Goal: Information Seeking & Learning: Find specific fact

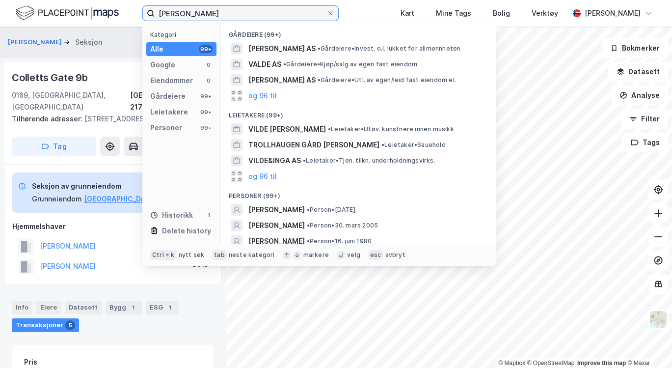
drag, startPoint x: 228, startPoint y: 12, endPoint x: 143, endPoint y: 6, distance: 85.6
click at [143, 6] on label "[PERSON_NAME]" at bounding box center [240, 13] width 196 height 16
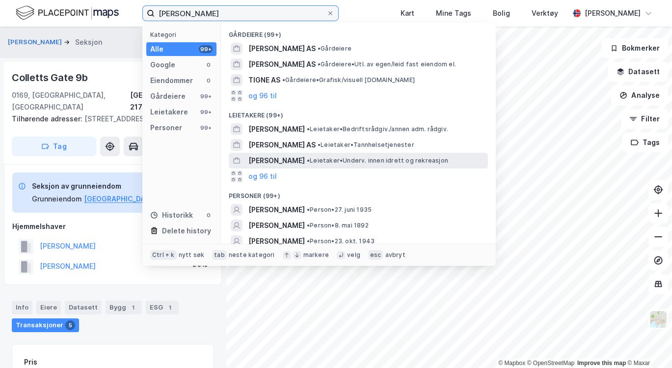
scroll to position [21, 0]
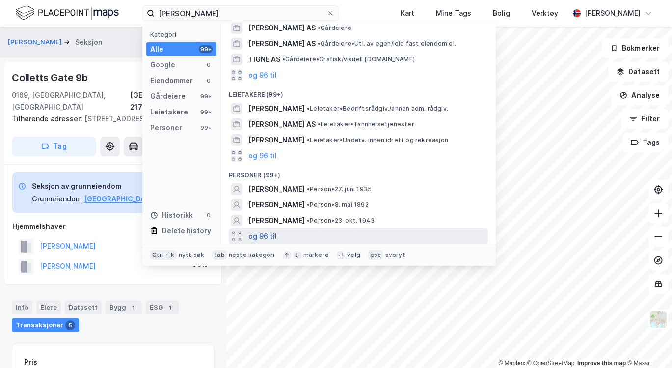
click at [267, 234] on button "og 96 til" at bounding box center [262, 236] width 28 height 12
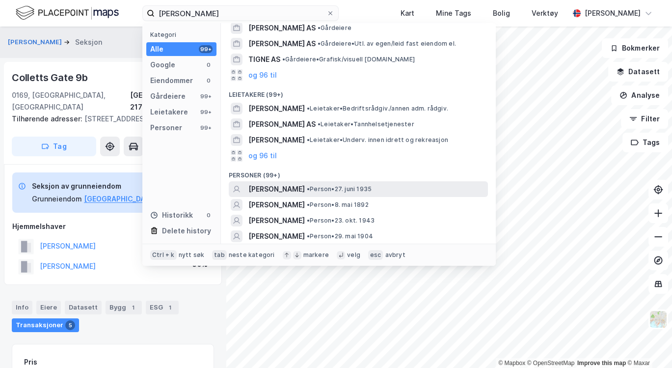
scroll to position [51, 0]
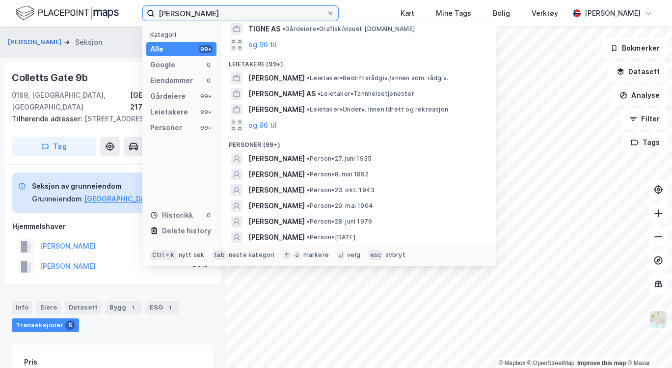
click at [179, 10] on input "[PERSON_NAME]" at bounding box center [241, 13] width 172 height 15
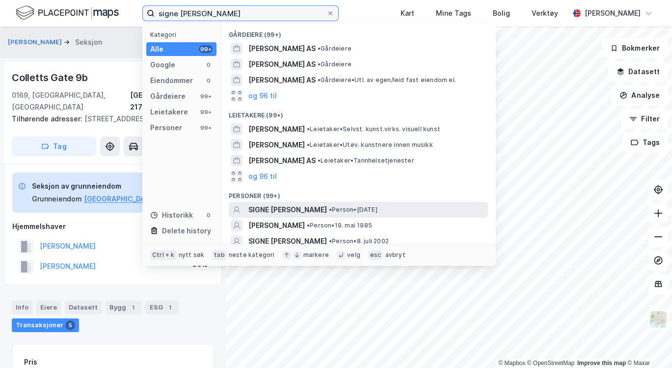
scroll to position [36, 0]
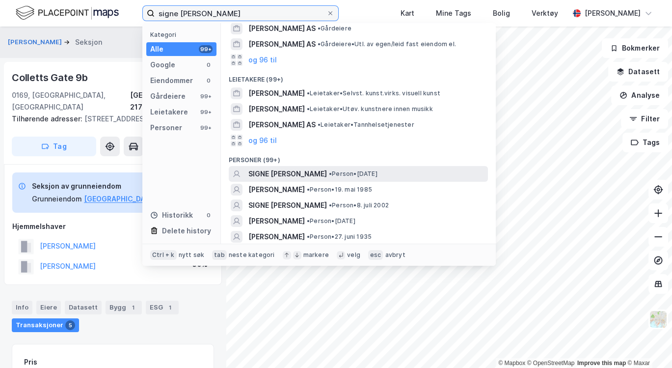
type input "signe [PERSON_NAME]"
click at [314, 171] on span "SIGNE [PERSON_NAME]" at bounding box center [287, 174] width 79 height 12
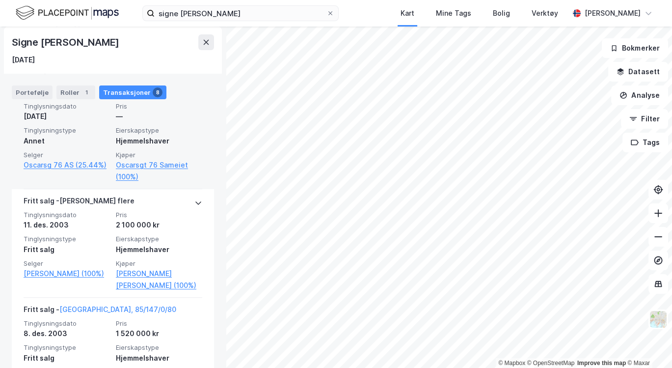
scroll to position [249, 0]
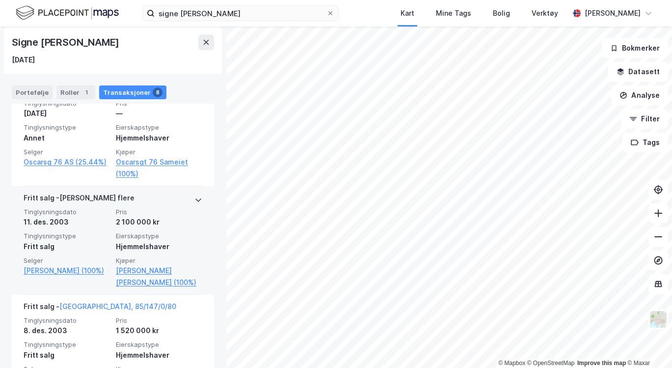
click at [194, 196] on icon at bounding box center [198, 200] width 8 height 8
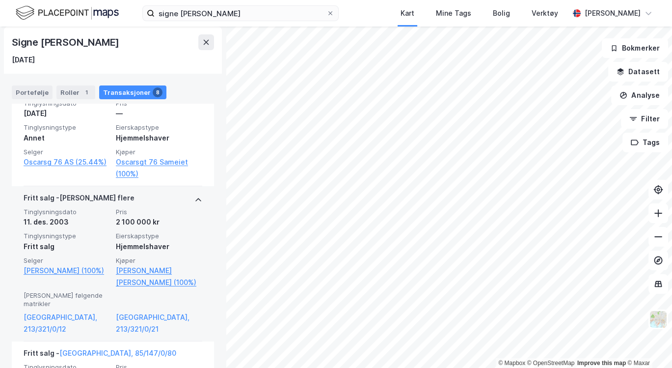
scroll to position [291, 0]
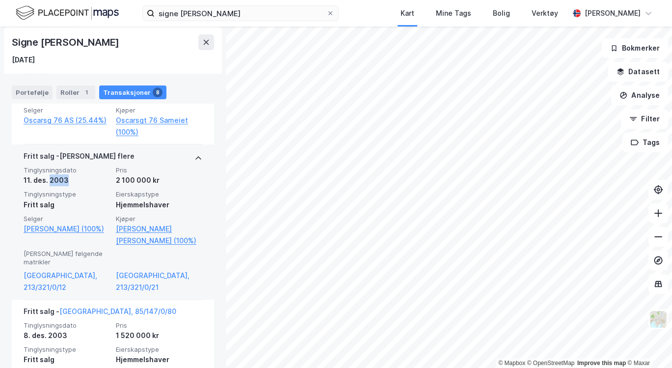
drag, startPoint x: 50, startPoint y: 176, endPoint x: 70, endPoint y: 176, distance: 20.6
click at [70, 176] on div "11. des. 2003" at bounding box center [67, 180] width 86 height 12
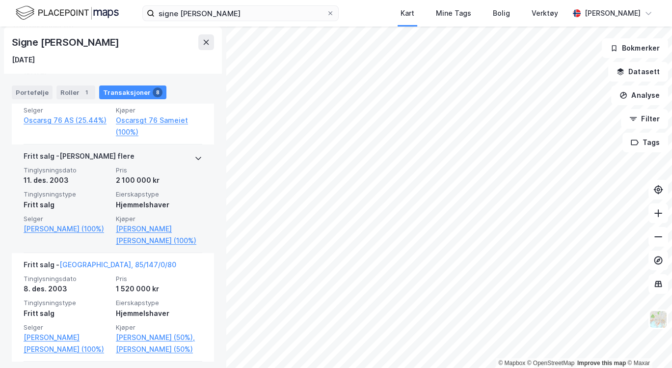
drag, startPoint x: 70, startPoint y: 176, endPoint x: 161, endPoint y: 171, distance: 90.9
click at [161, 171] on span "Pris" at bounding box center [159, 170] width 86 height 8
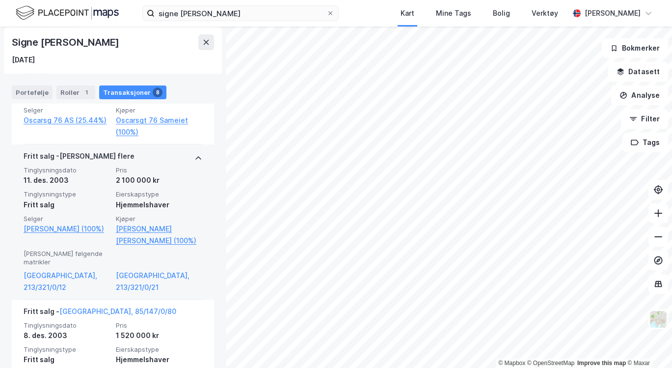
click at [195, 151] on div "[PERSON_NAME] flere Tinglysningsdato 11. des. 2003 Pris 2 100 000 kr Tinglysnin…" at bounding box center [113, 221] width 202 height 155
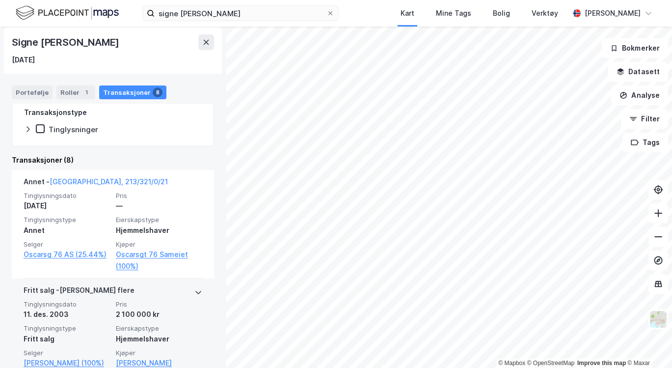
scroll to position [157, 0]
